Goal: Navigation & Orientation: Find specific page/section

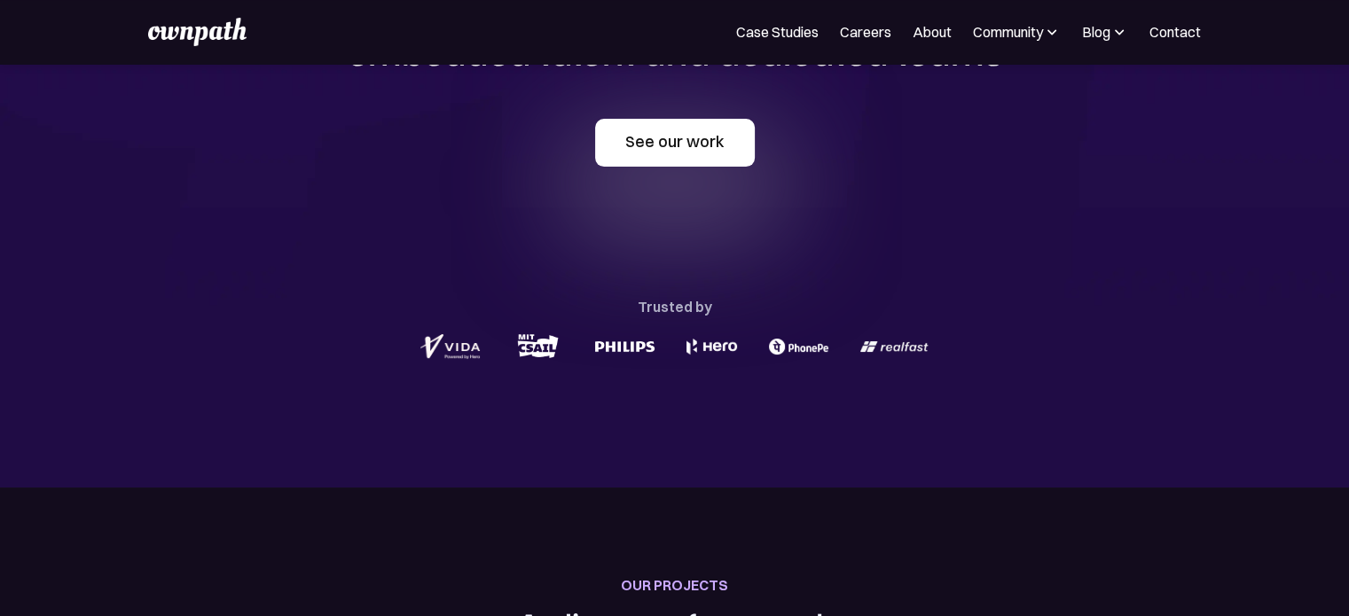
click at [685, 129] on link "See our work" at bounding box center [675, 143] width 160 height 48
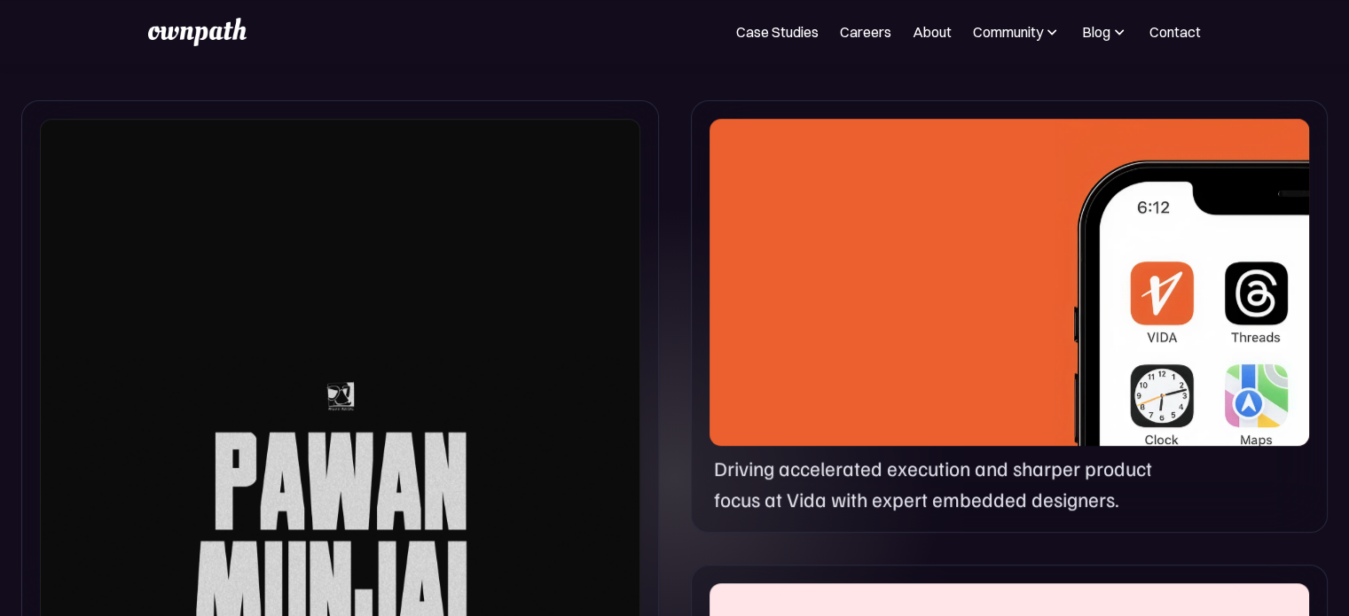
scroll to position [866, 0]
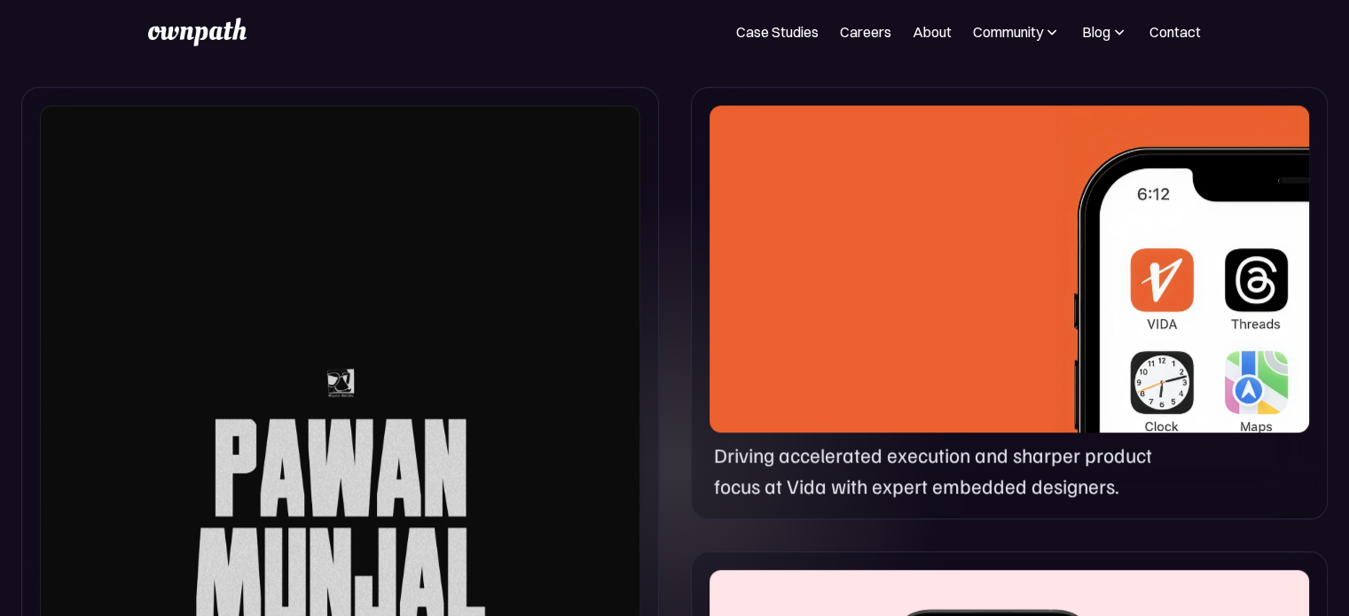
click at [382, 256] on div at bounding box center [340, 503] width 600 height 794
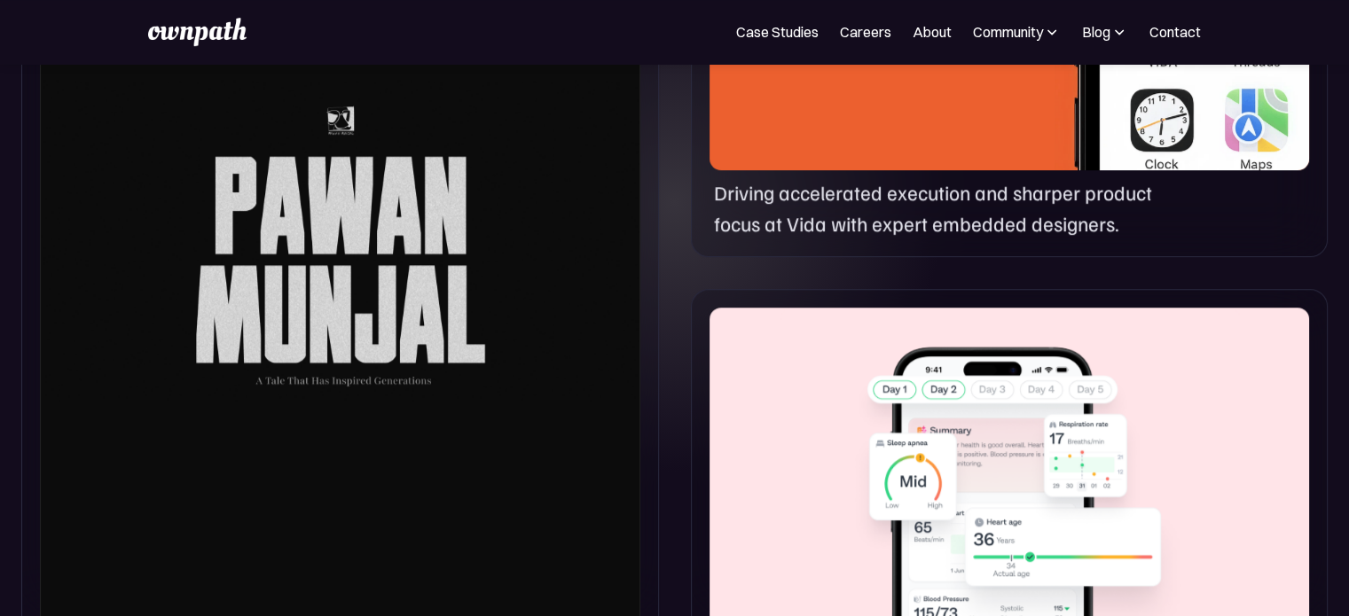
click at [382, 256] on div at bounding box center [340, 240] width 600 height 794
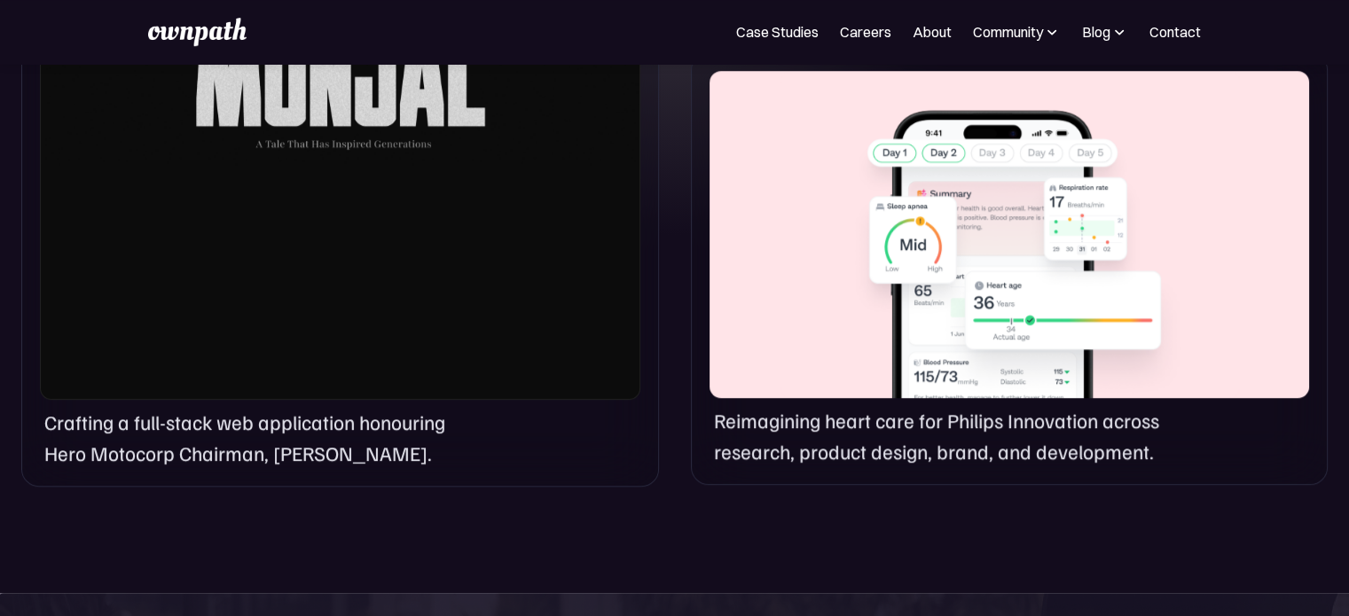
scroll to position [1364, 0]
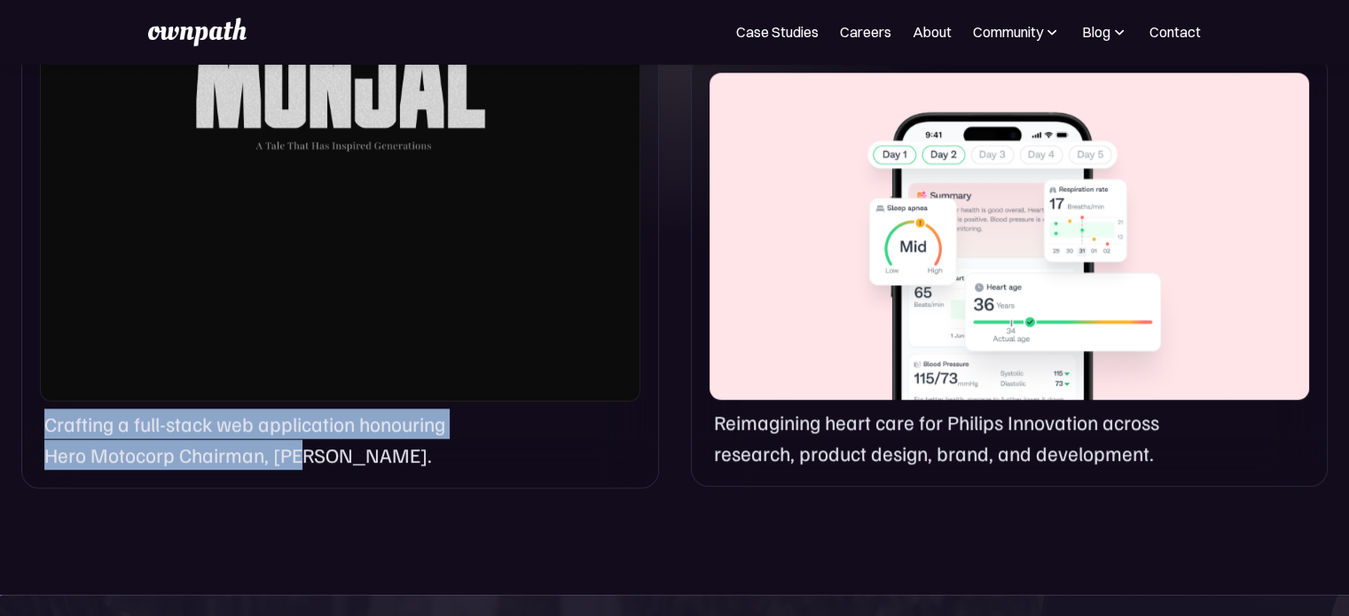
drag, startPoint x: 312, startPoint y: 455, endPoint x: 307, endPoint y: 372, distance: 83.5
click at [307, 372] on div "Crafting a full-stack web application honouring Hero Motocorp Chairman, [PERSON…" at bounding box center [340, 38] width 638 height 899
click at [307, 372] on div at bounding box center [340, 5] width 600 height 794
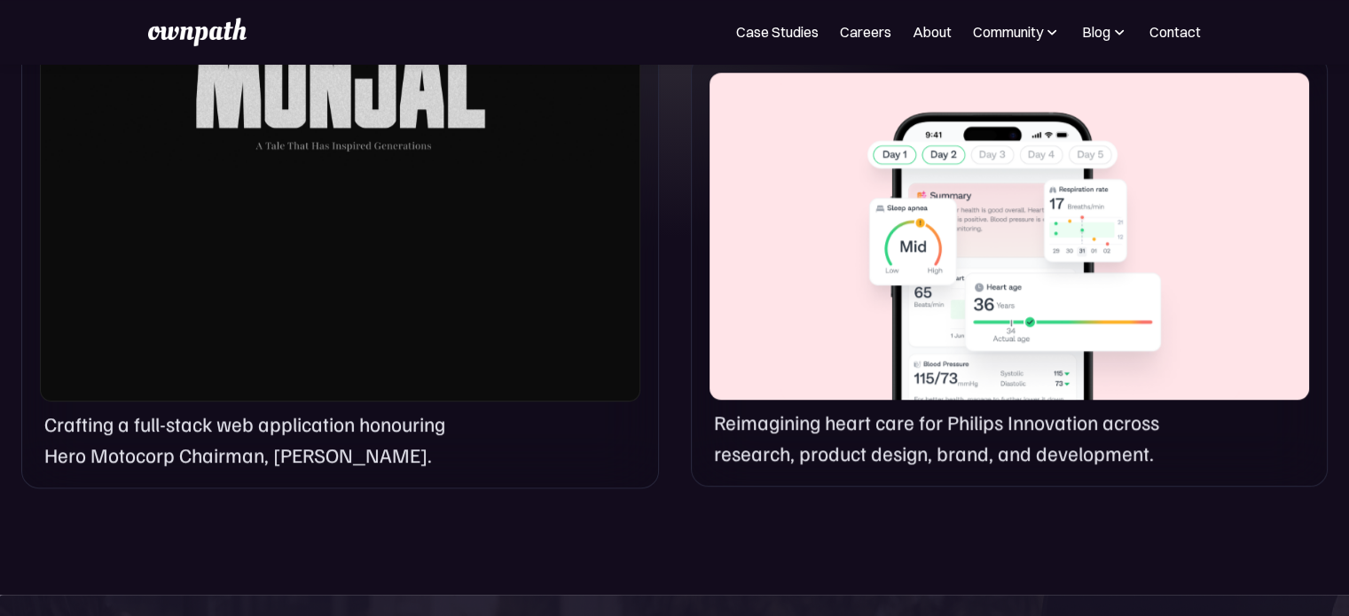
click at [307, 372] on div at bounding box center [340, 5] width 600 height 794
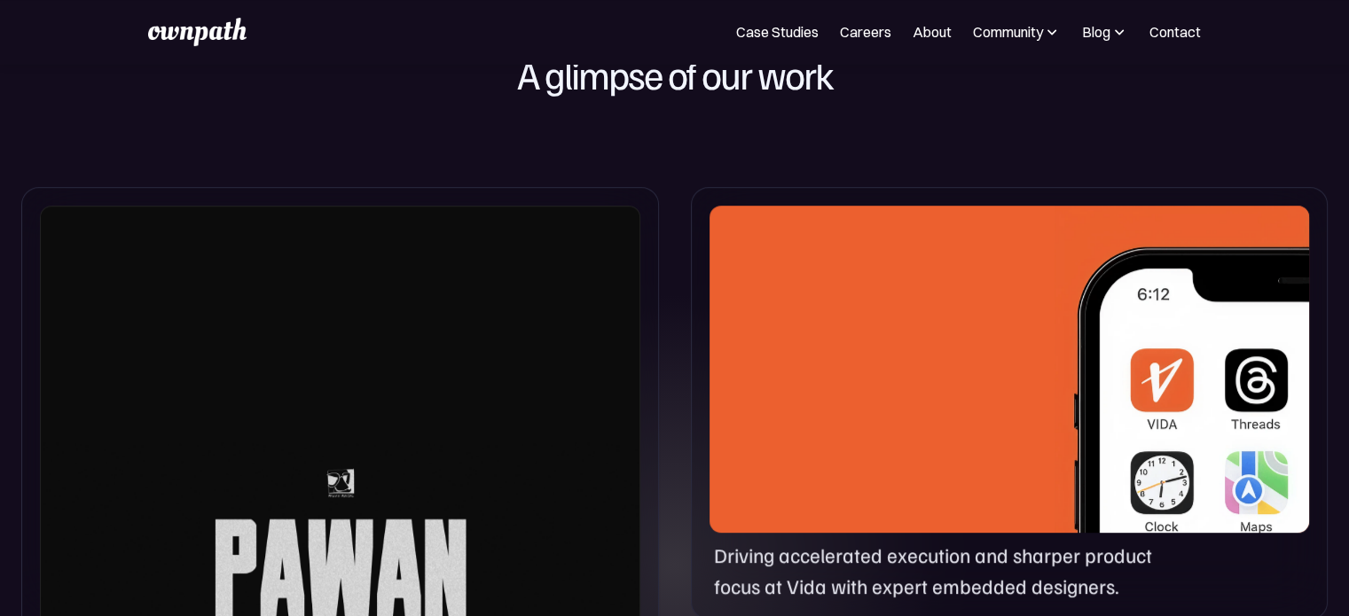
scroll to position [763, 0]
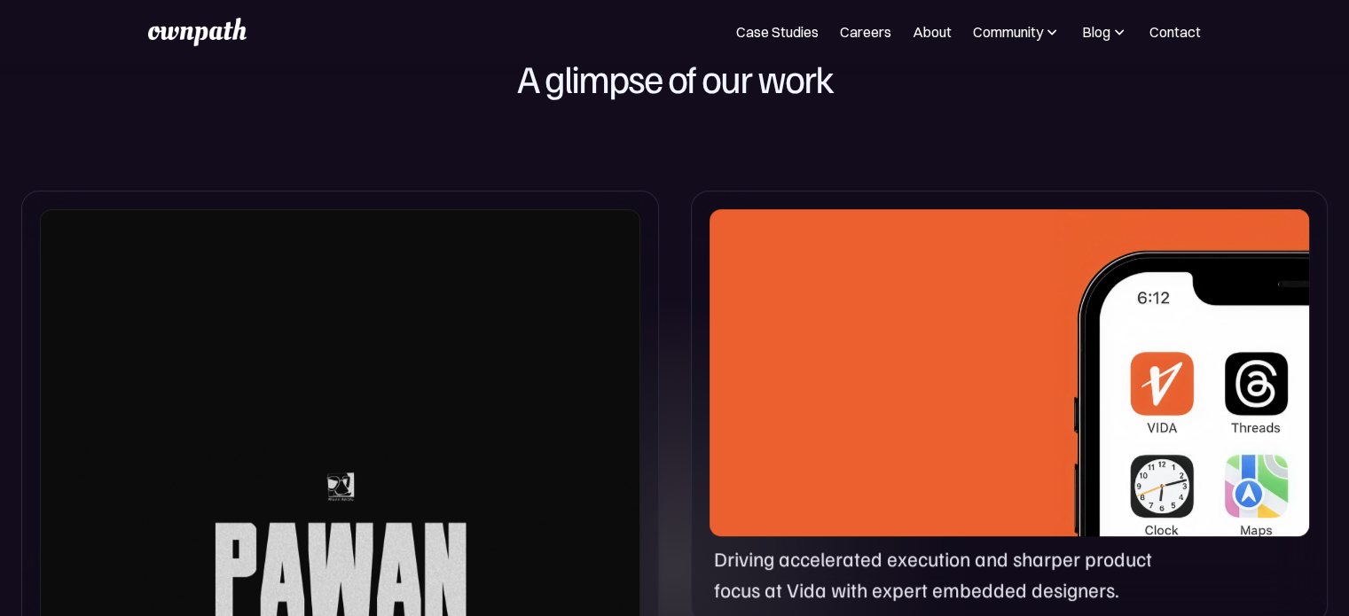
click at [1109, 393] on img at bounding box center [1181, 381] width 254 height 345
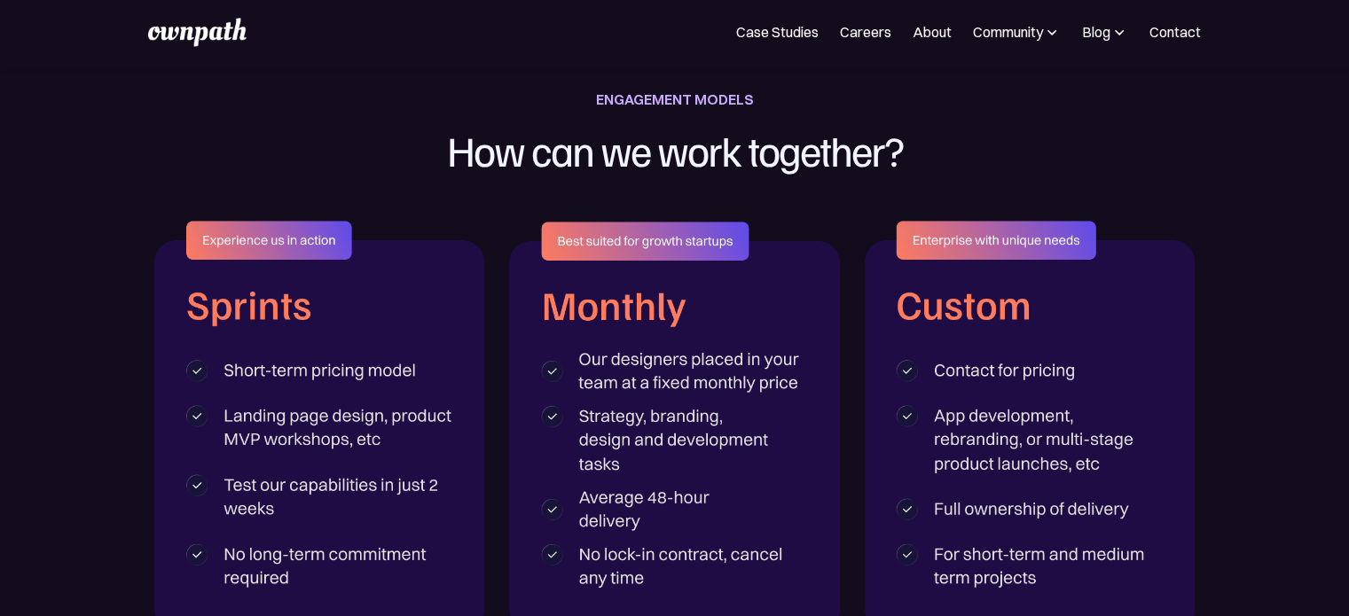
scroll to position [2781, 0]
